Goal: Task Accomplishment & Management: Use online tool/utility

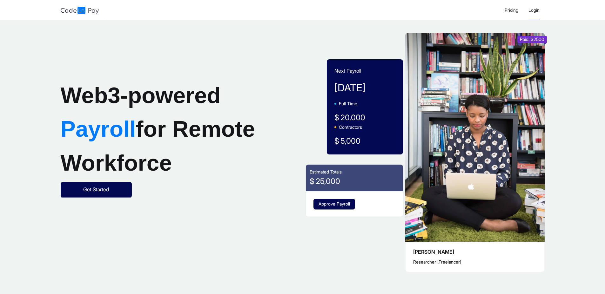
click at [538, 12] on span "Login" at bounding box center [533, 9] width 11 height 5
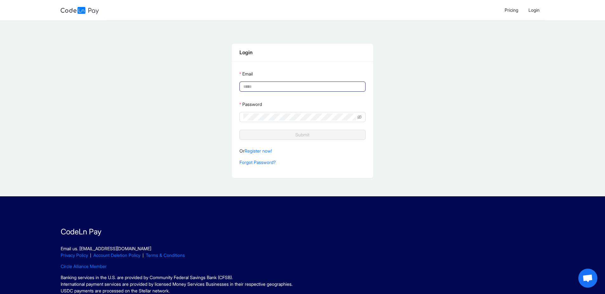
click at [262, 85] on input "Email" at bounding box center [301, 86] width 117 height 7
type input "**********"
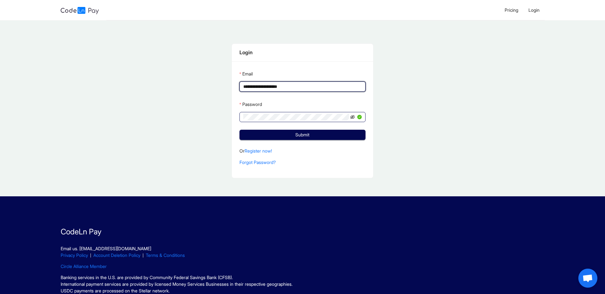
click at [354, 116] on icon "eye-invisible" at bounding box center [352, 117] width 4 height 4
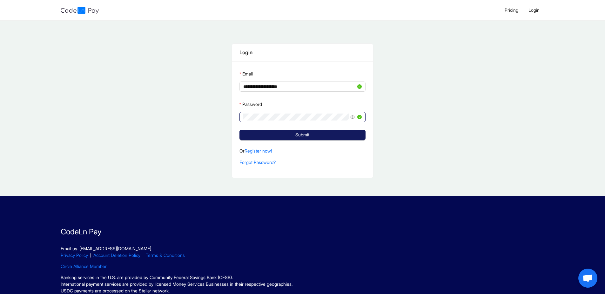
click at [321, 138] on button "Submit" at bounding box center [302, 135] width 126 height 10
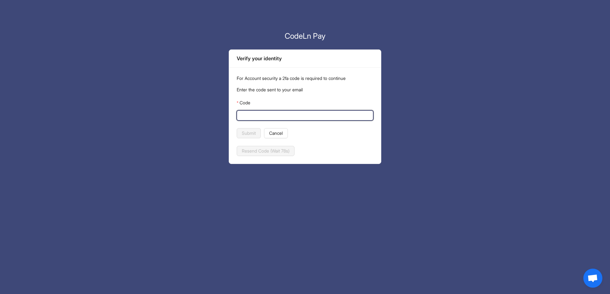
click at [341, 114] on input "Code" at bounding box center [304, 115] width 128 height 7
paste input "******"
type input "******"
click at [253, 133] on span "Submit" at bounding box center [249, 133] width 14 height 7
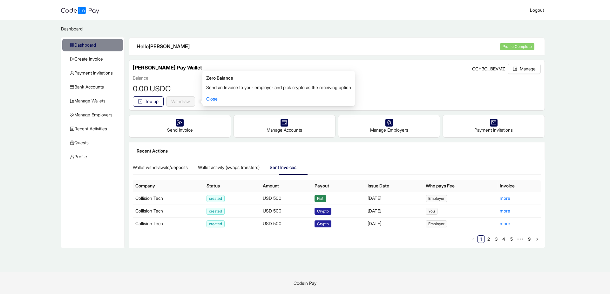
click at [208, 68] on div "[PERSON_NAME] Pay Wallet GCH3O...BEVMZ Manage" at bounding box center [336, 69] width 407 height 11
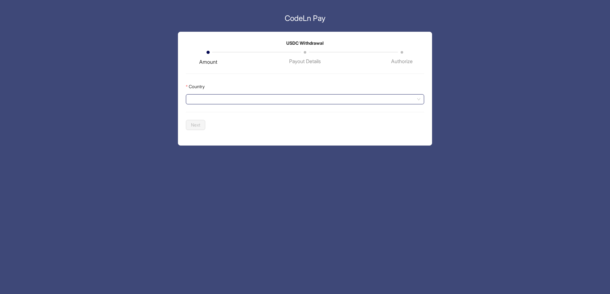
click at [214, 101] on input "Country" at bounding box center [305, 100] width 231 height 10
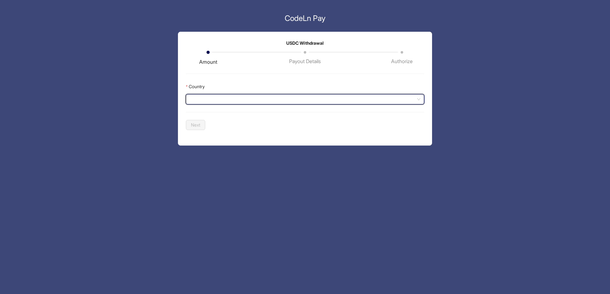
click at [224, 99] on input "Country" at bounding box center [305, 100] width 231 height 10
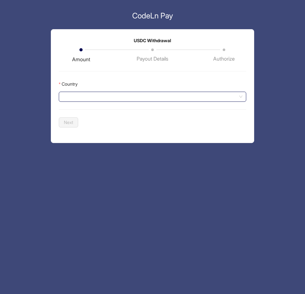
click at [180, 96] on input "Country" at bounding box center [153, 97] width 180 height 10
click at [183, 94] on input "Country" at bounding box center [153, 97] width 180 height 10
click at [237, 98] on input "Country" at bounding box center [153, 97] width 180 height 10
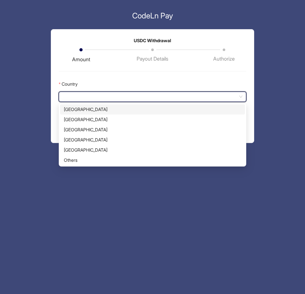
click at [223, 99] on input "Country" at bounding box center [153, 97] width 180 height 10
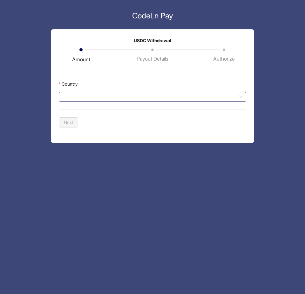
click at [118, 96] on input "Country" at bounding box center [153, 97] width 180 height 10
